Goal: Task Accomplishment & Management: Manage account settings

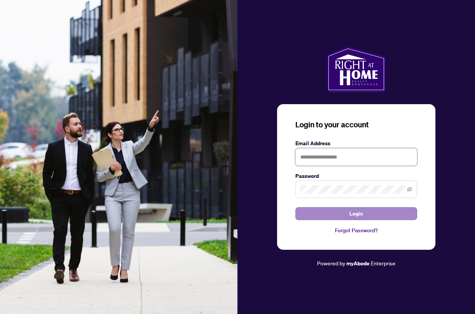
type input "**********"
click at [363, 211] on button "Login" at bounding box center [356, 213] width 122 height 13
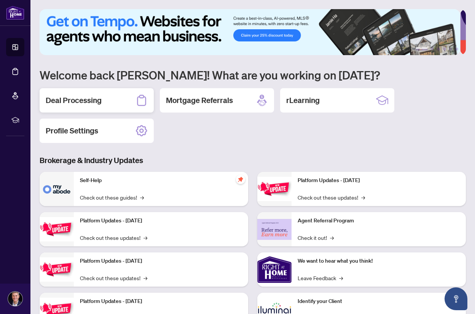
click at [97, 93] on div "Deal Processing" at bounding box center [97, 100] width 114 height 24
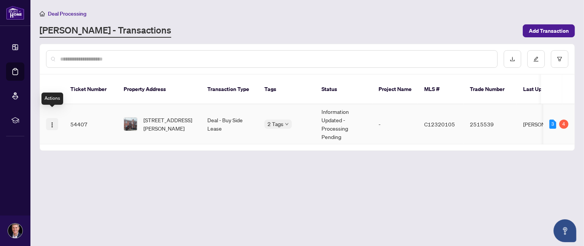
click at [51, 122] on img "button" at bounding box center [52, 125] width 6 height 6
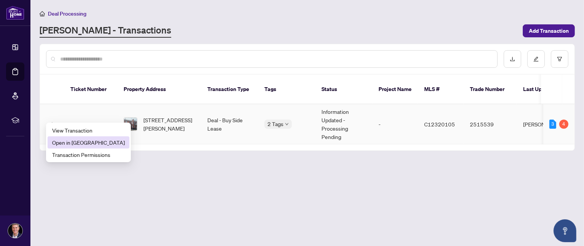
click at [71, 140] on span "Open in [GEOGRAPHIC_DATA]" at bounding box center [88, 142] width 73 height 8
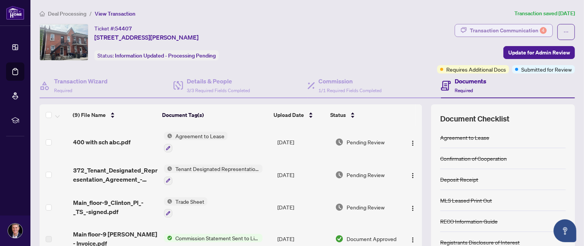
click at [497, 28] on div "Transaction Communication 4" at bounding box center [508, 30] width 77 height 12
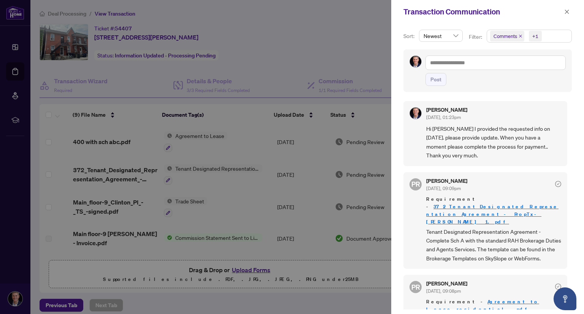
click at [479, 16] on div "Transaction Communication" at bounding box center [482, 11] width 159 height 11
click at [555, 185] on icon "check-circle" at bounding box center [558, 184] width 6 height 6
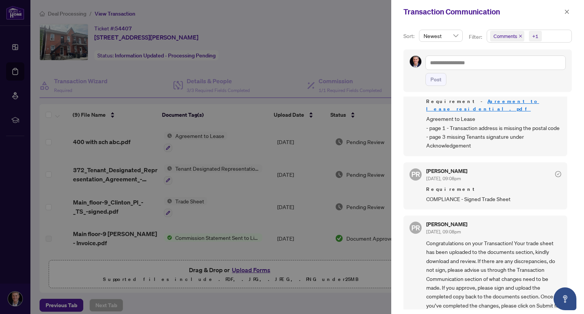
scroll to position [1, 0]
click at [565, 14] on icon "close" at bounding box center [566, 11] width 5 height 5
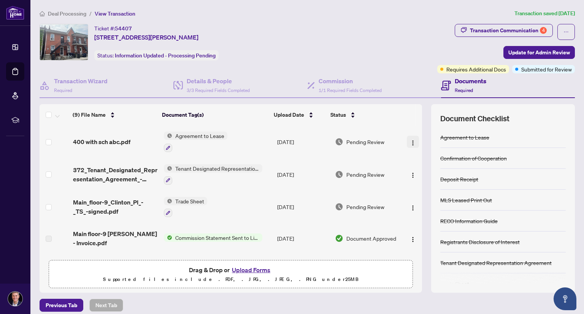
click at [410, 143] on img "button" at bounding box center [413, 143] width 6 height 6
